Goal: Navigation & Orientation: Find specific page/section

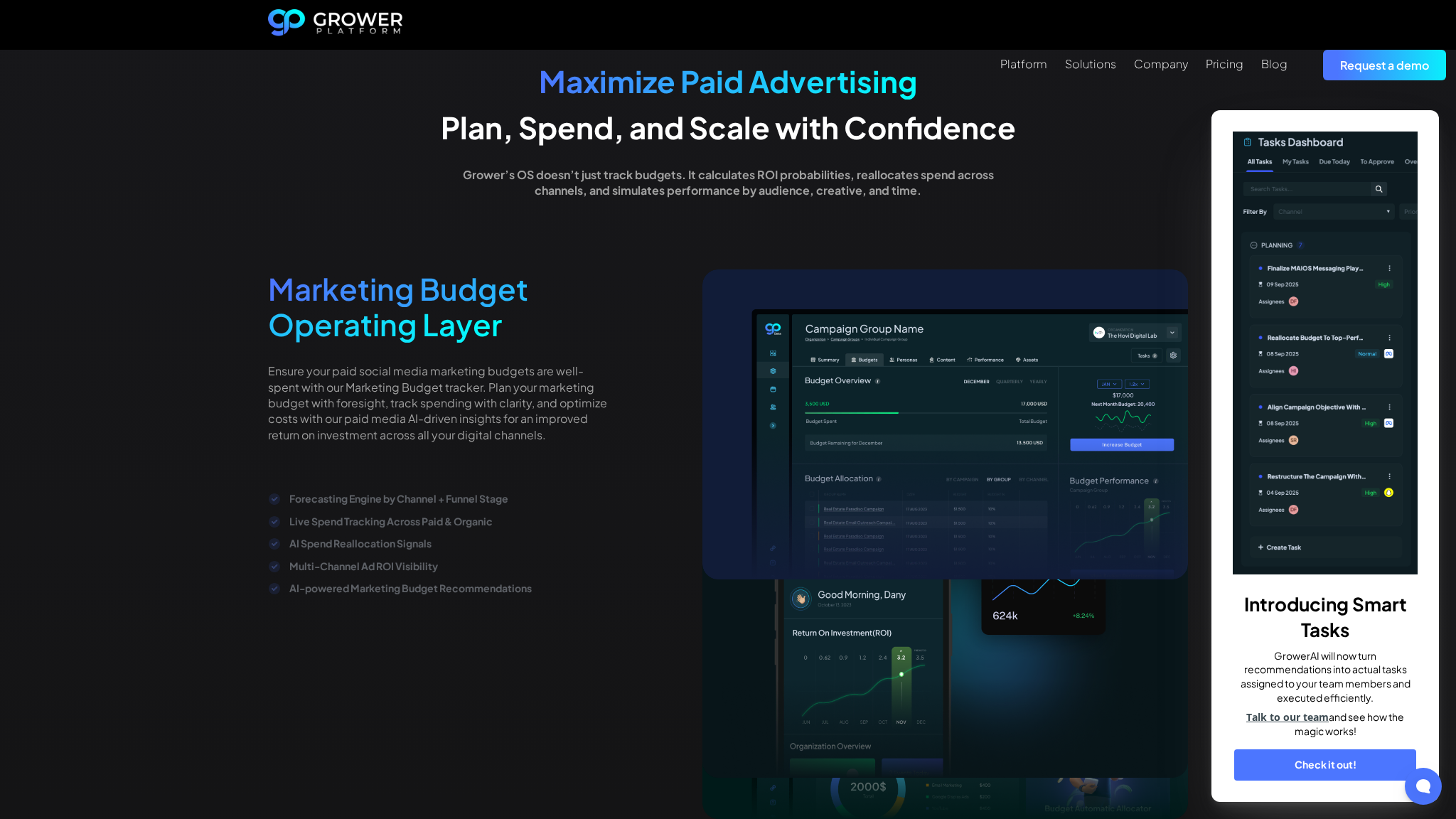
scroll to position [3007, 0]
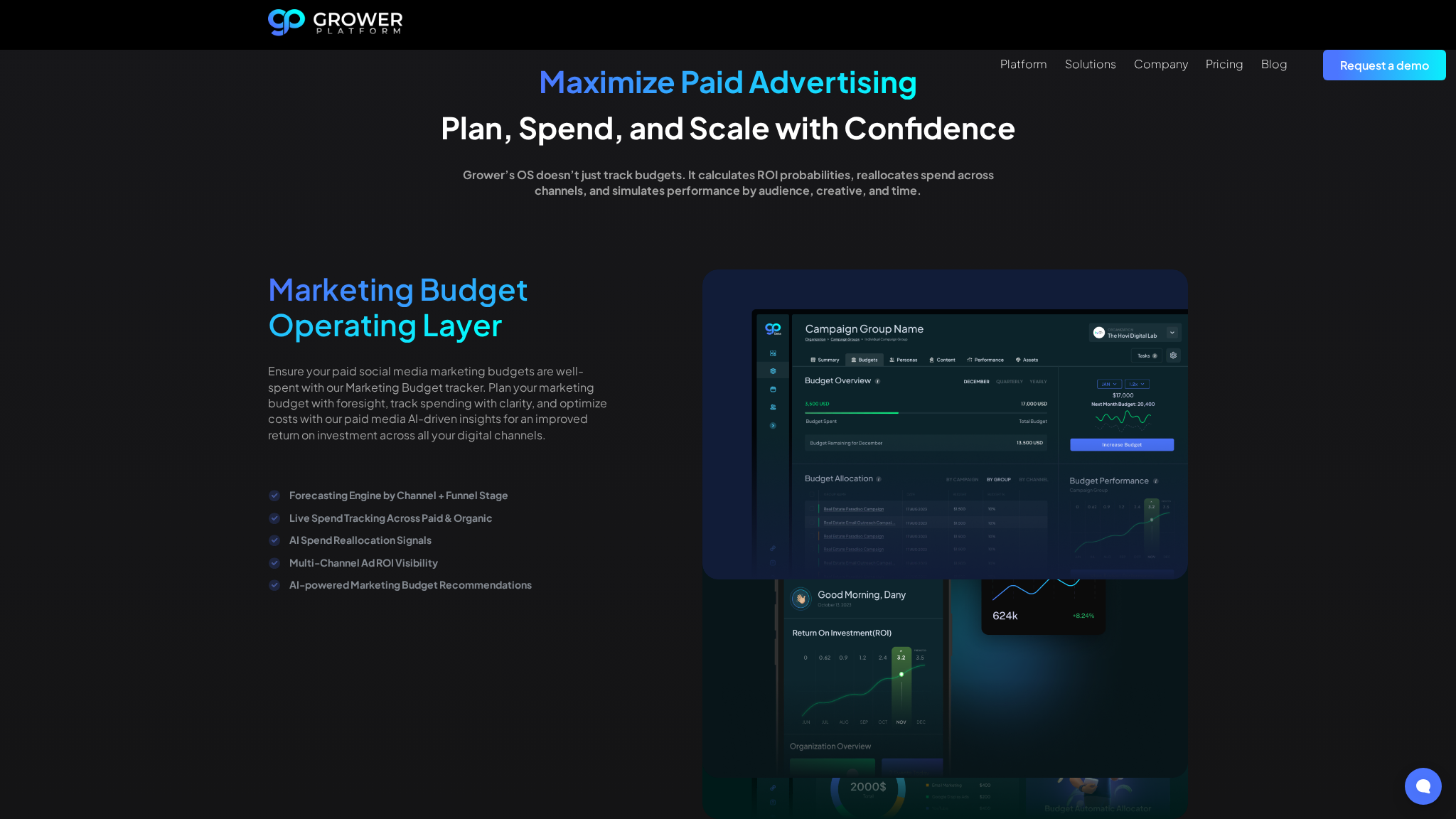
scroll to position [3007, 0]
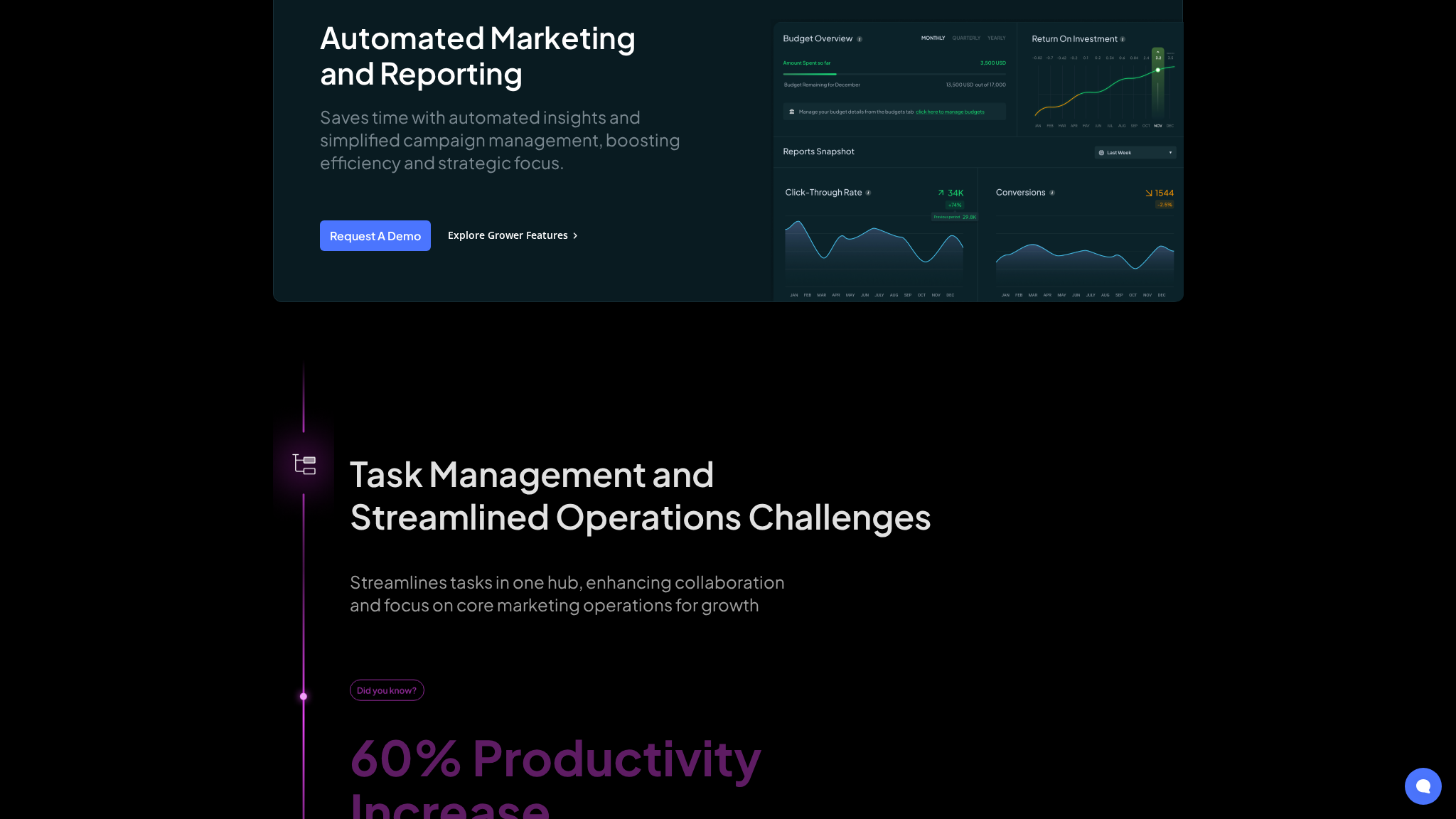
scroll to position [3157, 0]
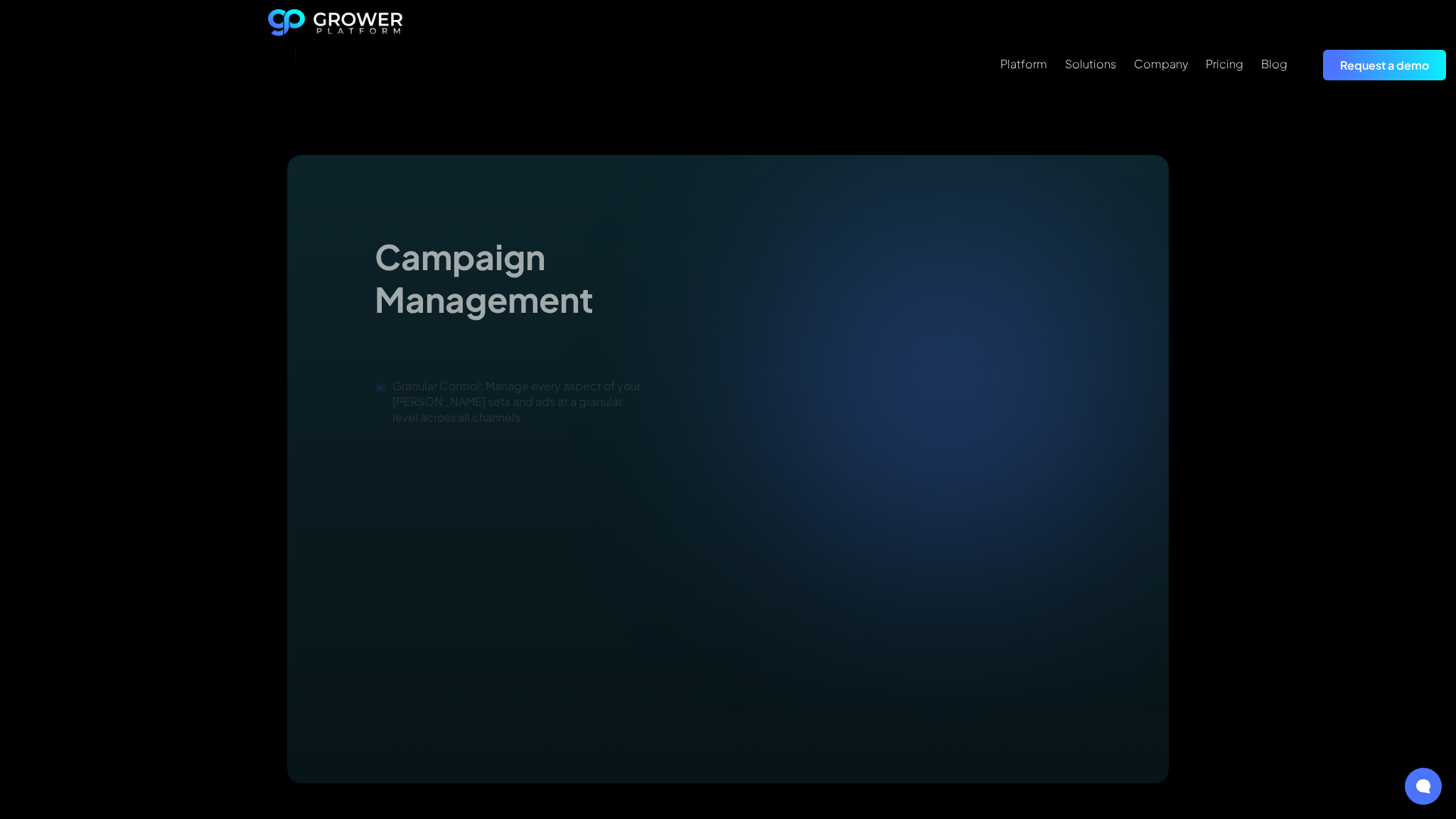
scroll to position [2268, 0]
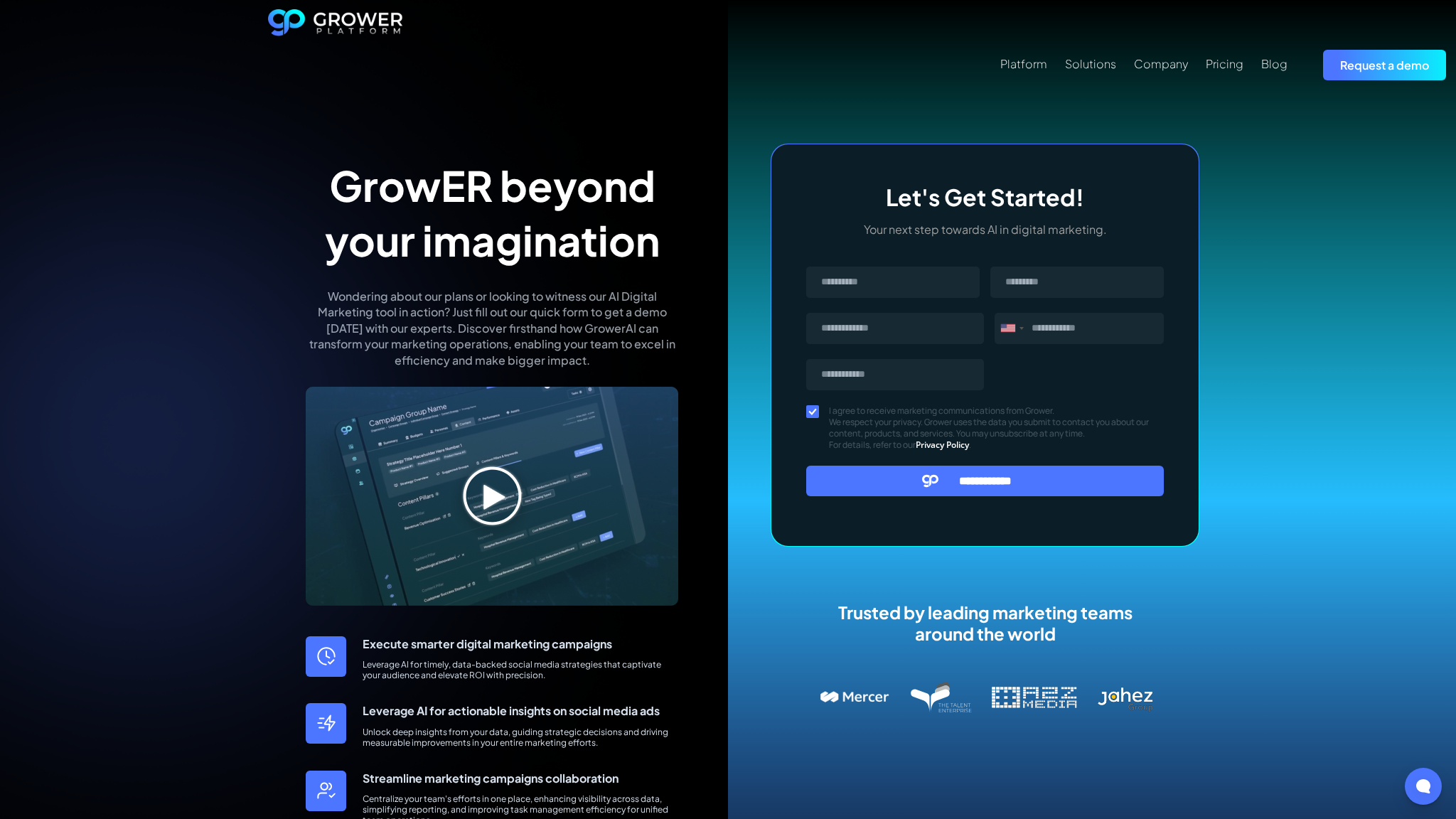
scroll to position [543, 0]
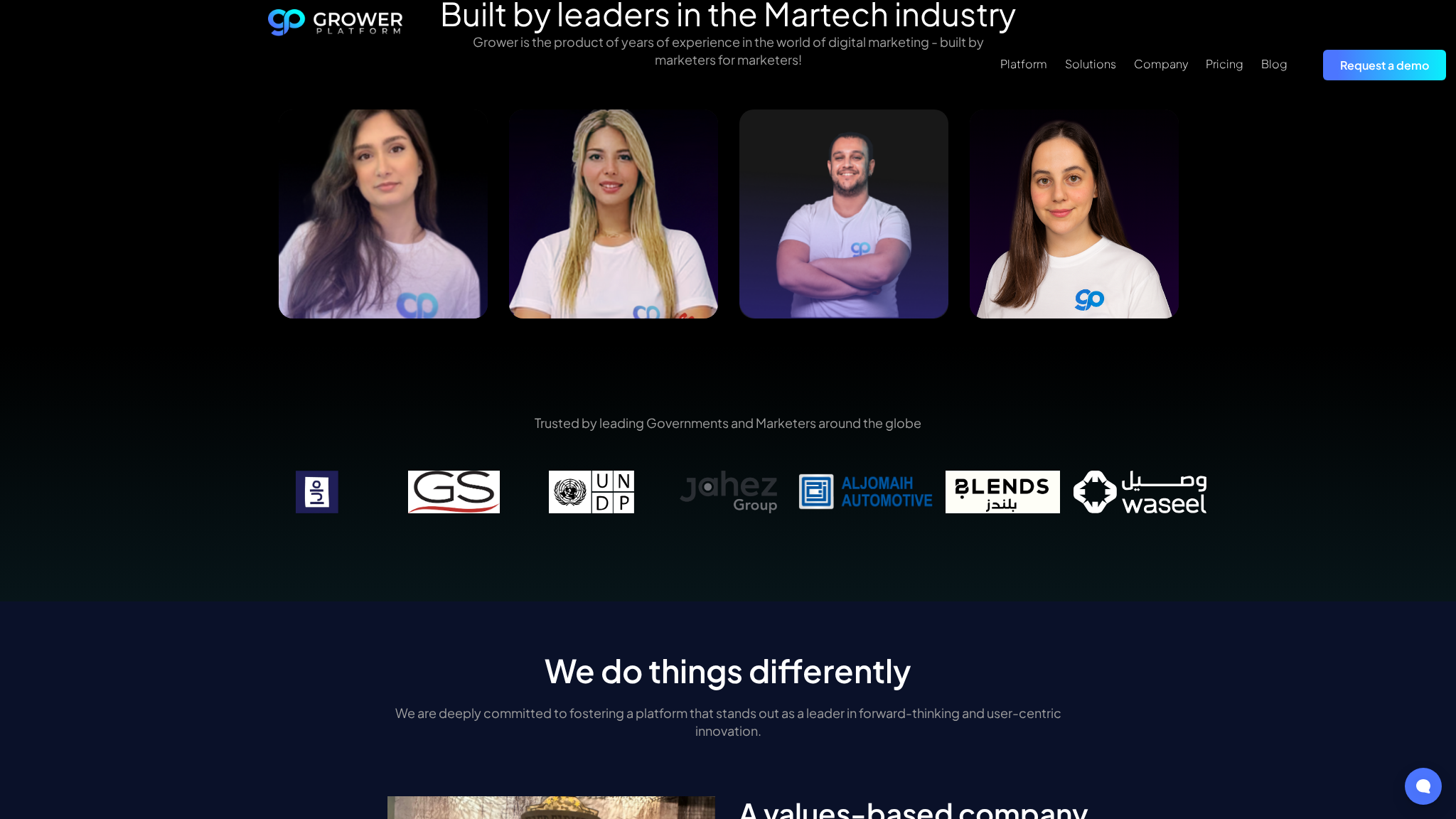
scroll to position [2268, 0]
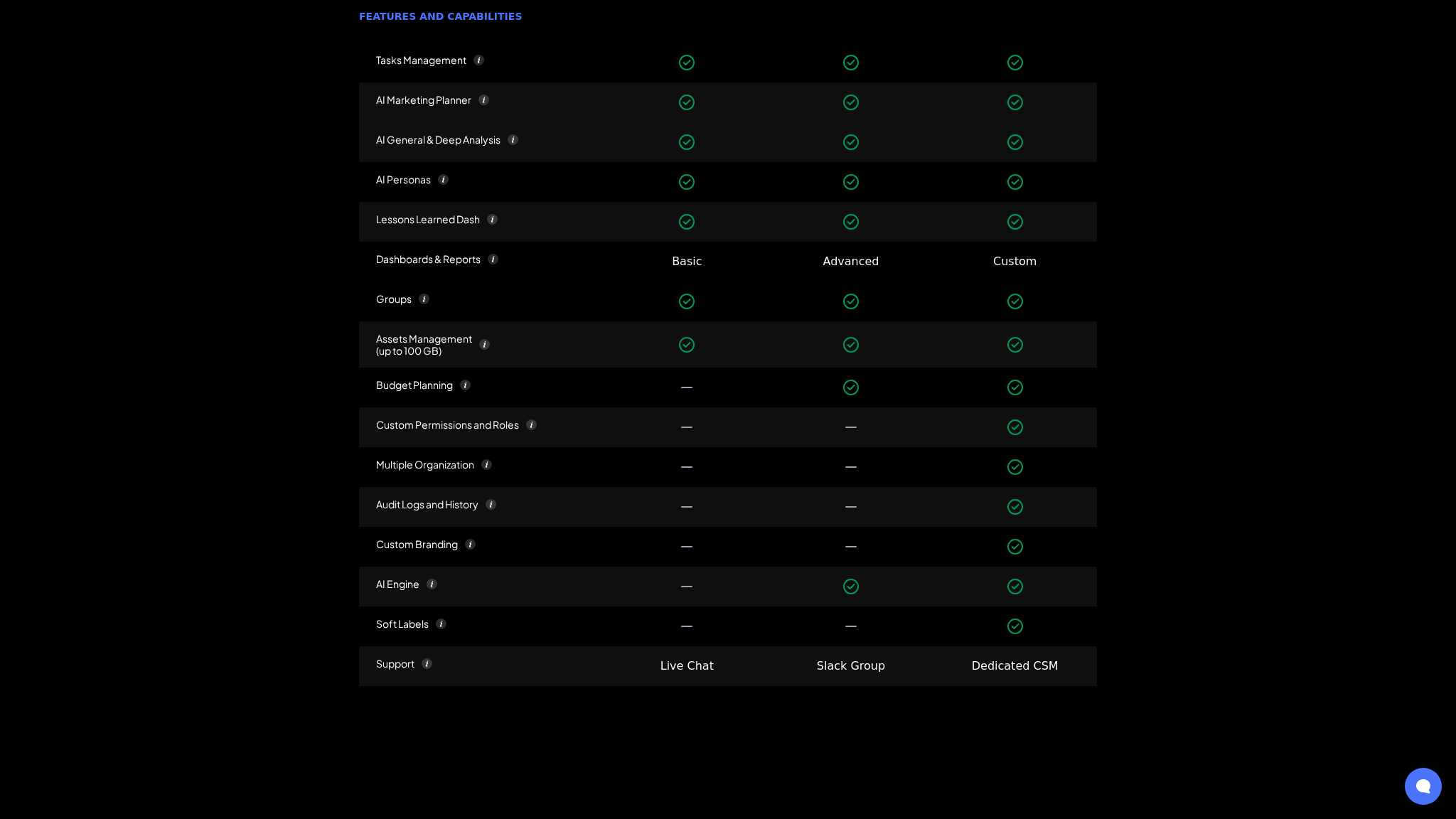
scroll to position [1935, 0]
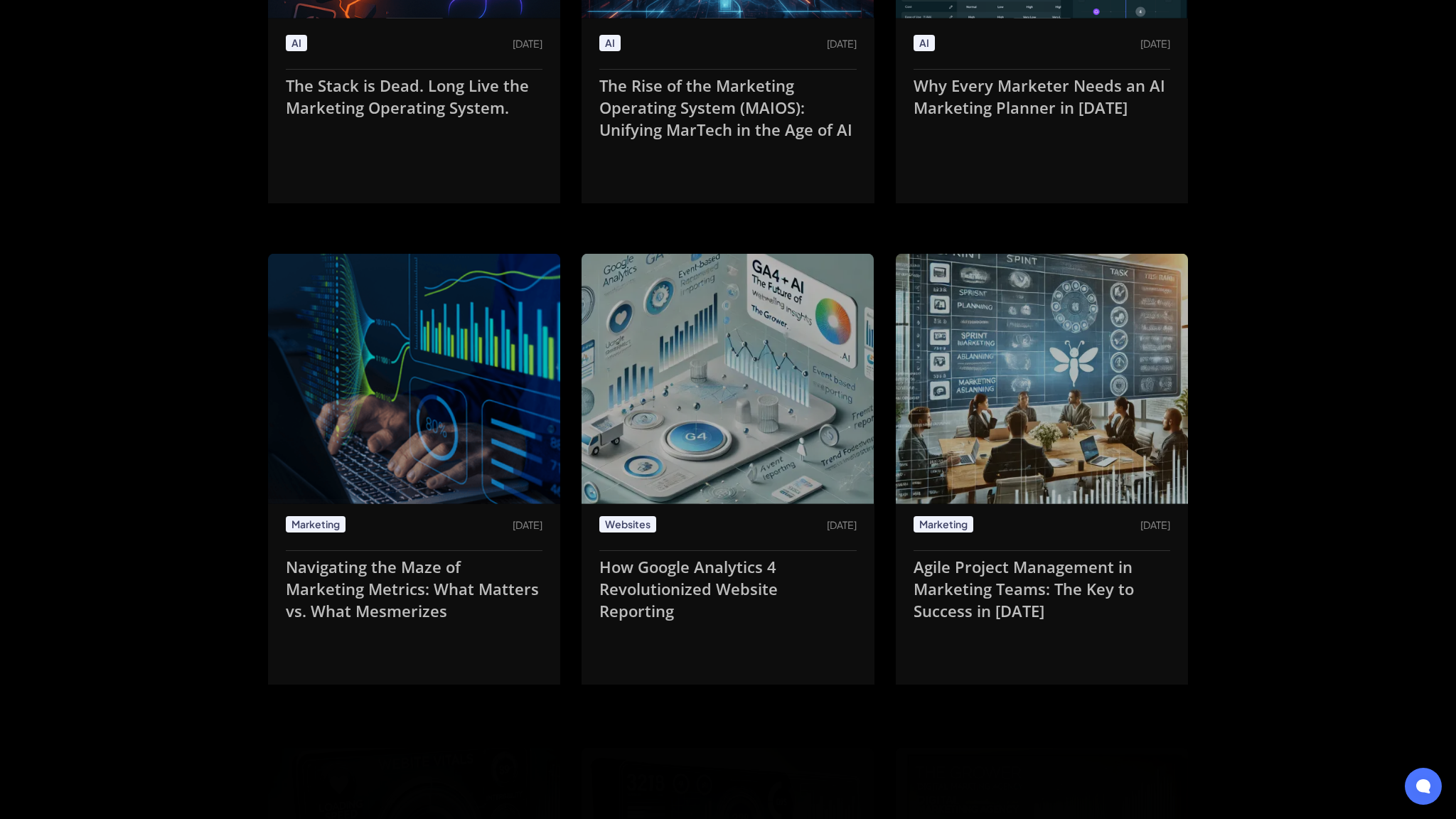
scroll to position [3057, 0]
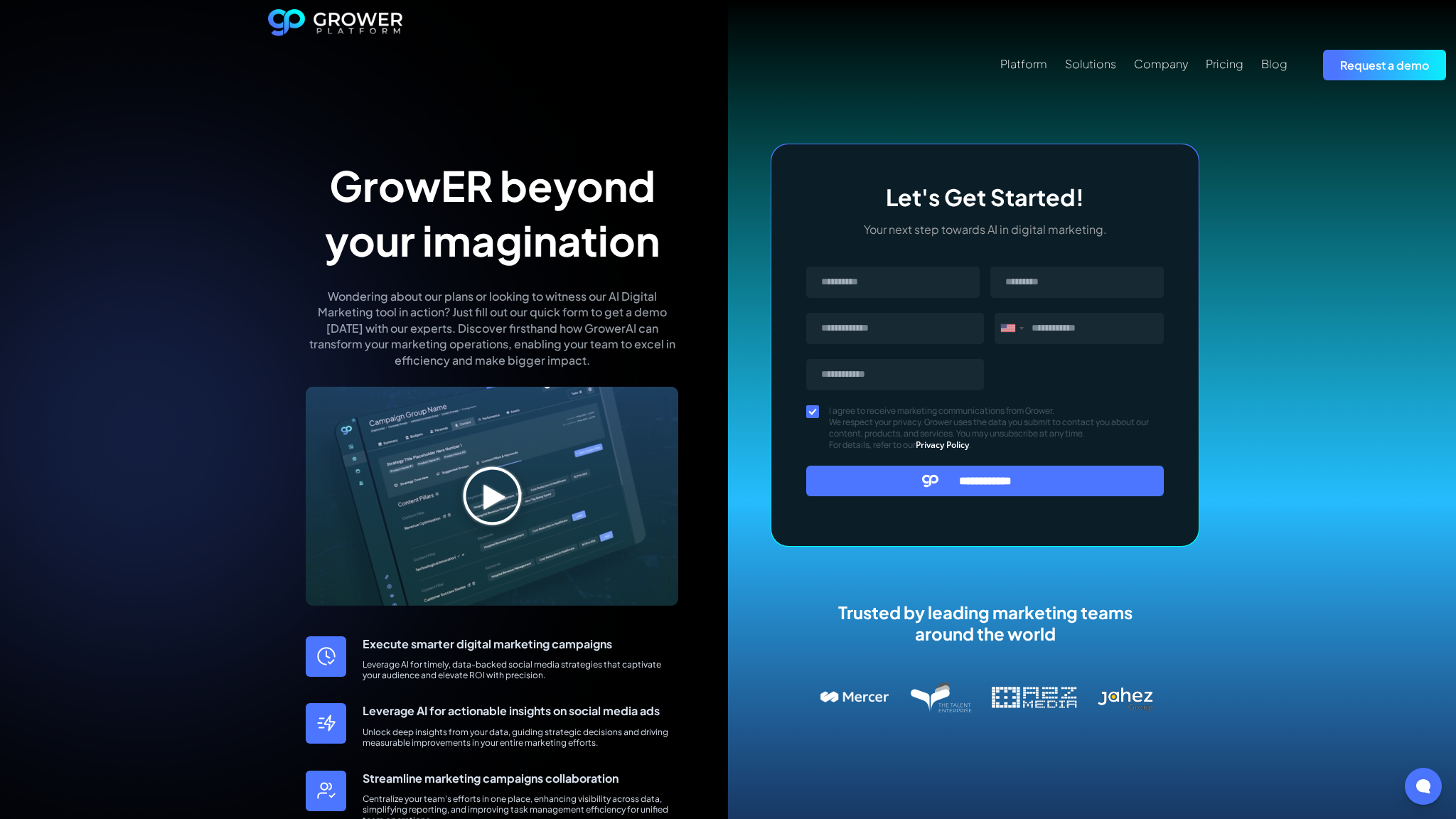
scroll to position [543, 0]
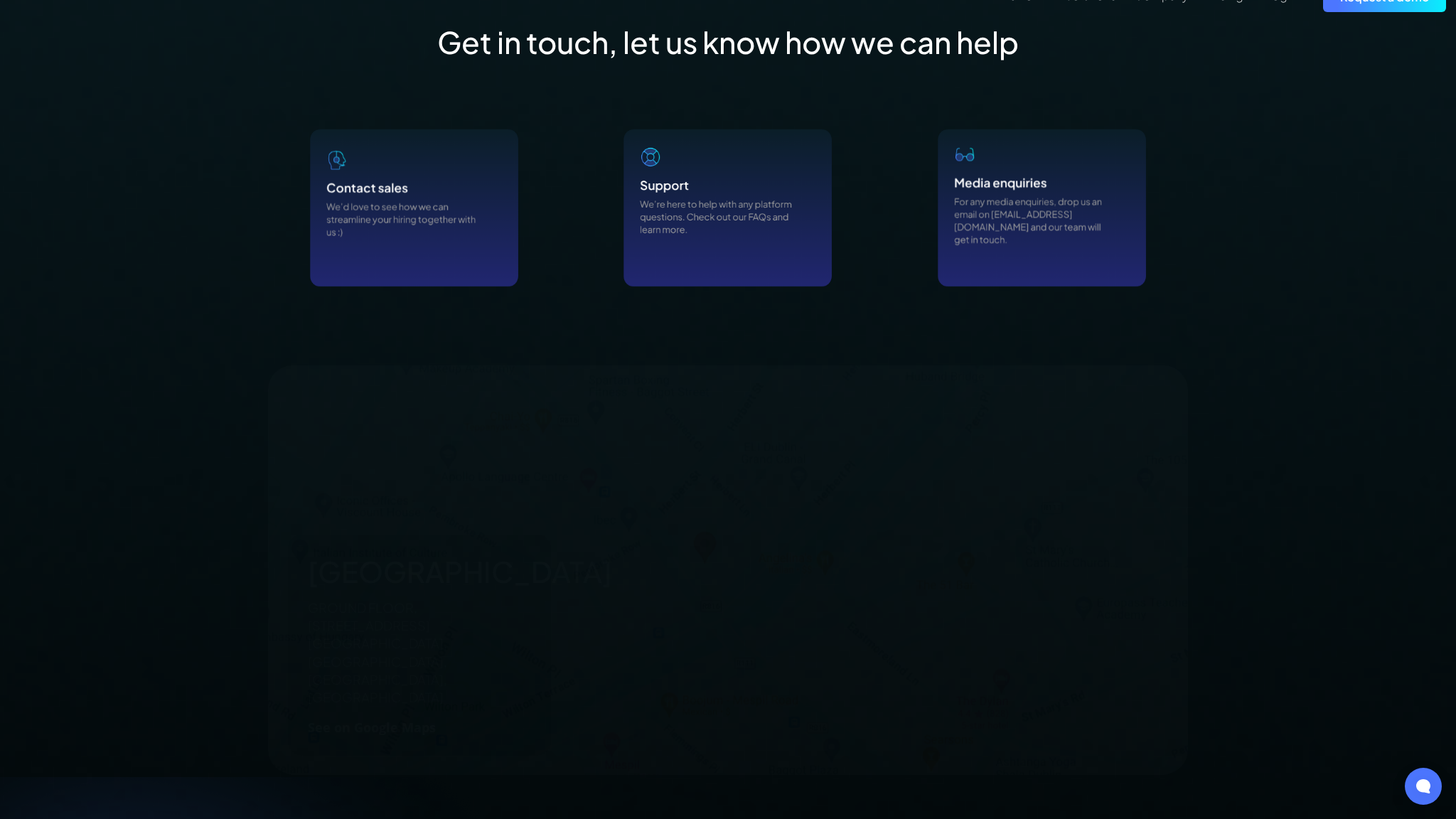
scroll to position [1403, 0]
